Goal: Check status

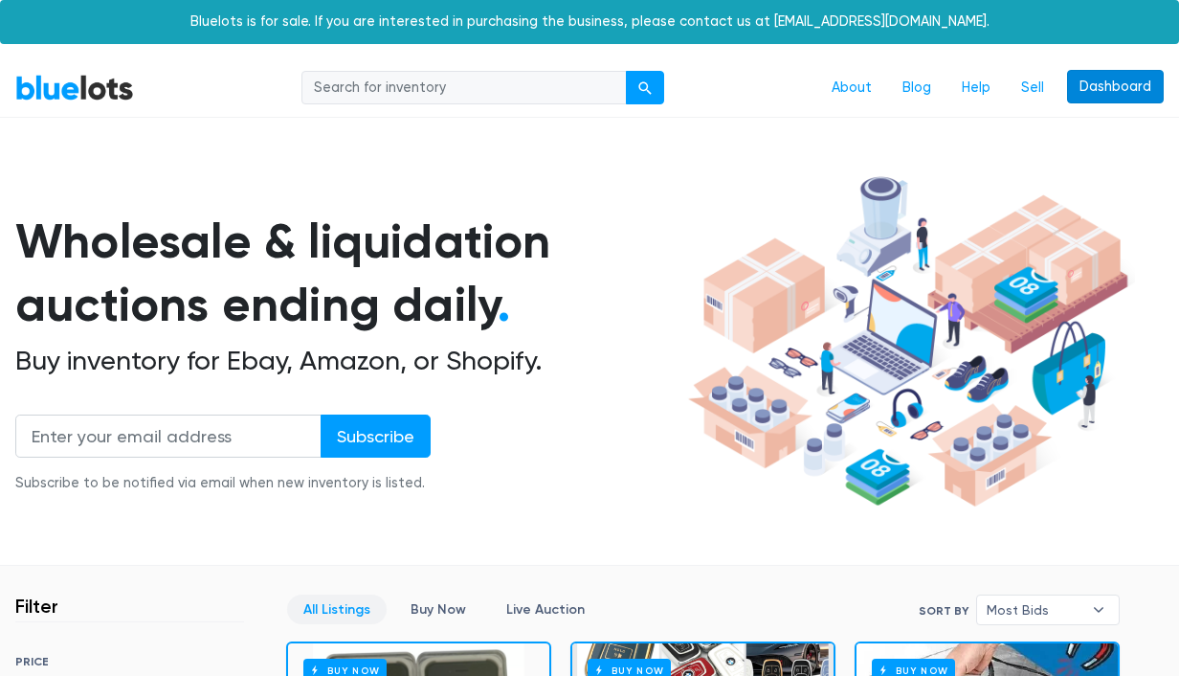
click at [1085, 91] on link "Dashboard" at bounding box center [1115, 87] width 97 height 34
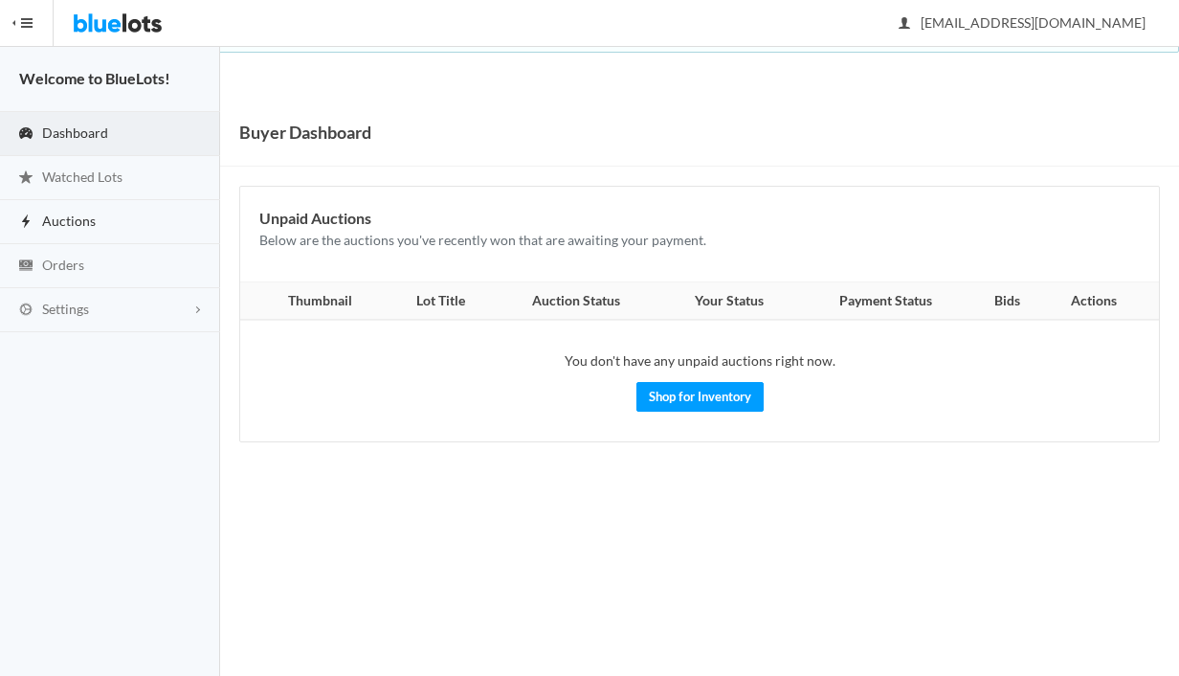
click at [116, 211] on link "Auctions" at bounding box center [110, 222] width 220 height 44
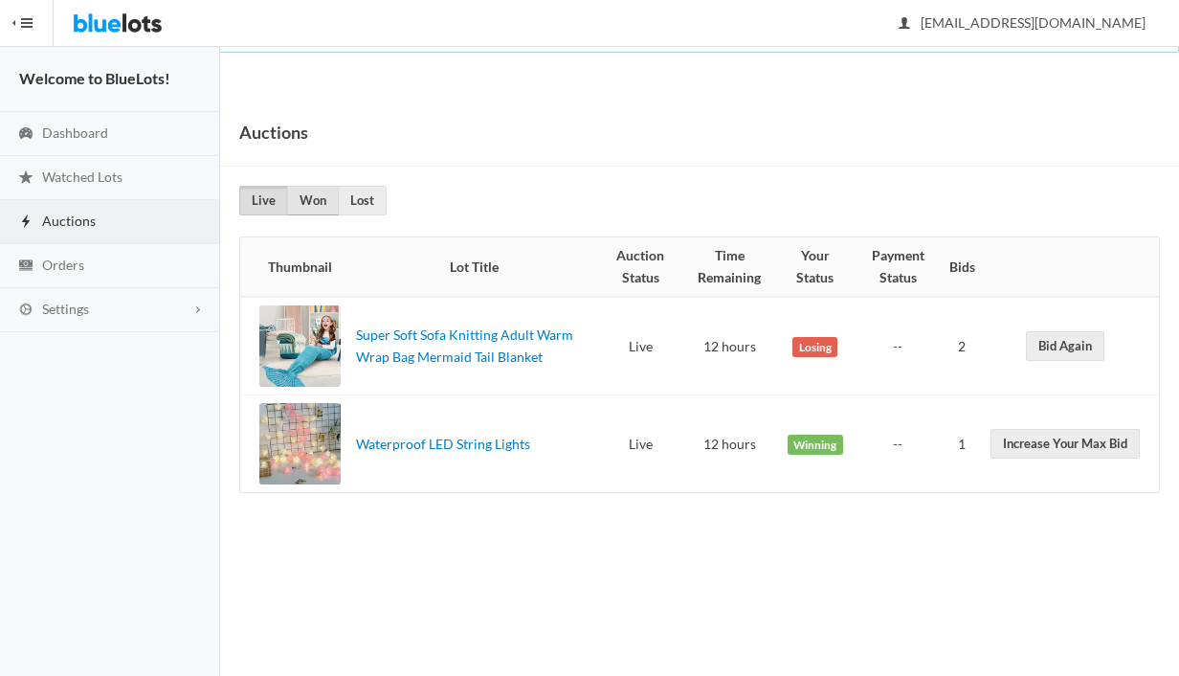
click at [312, 205] on link "Won" at bounding box center [313, 201] width 52 height 30
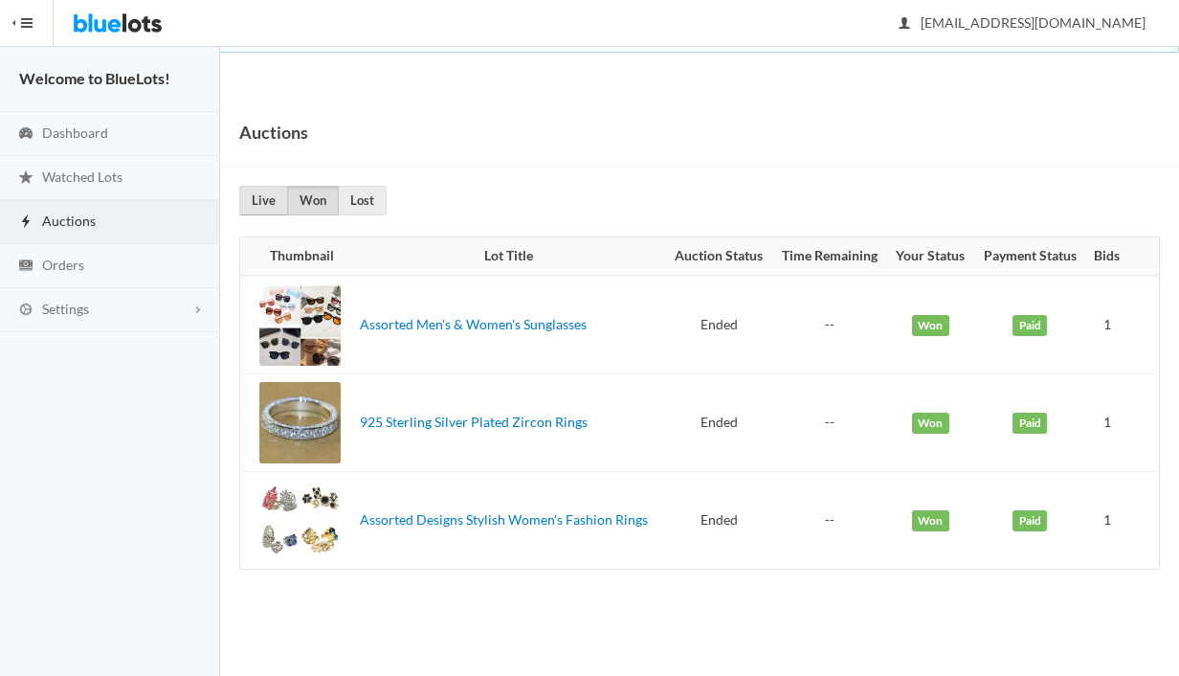
click at [255, 205] on link "Live" at bounding box center [263, 201] width 49 height 30
